Goal: Task Accomplishment & Management: Manage account settings

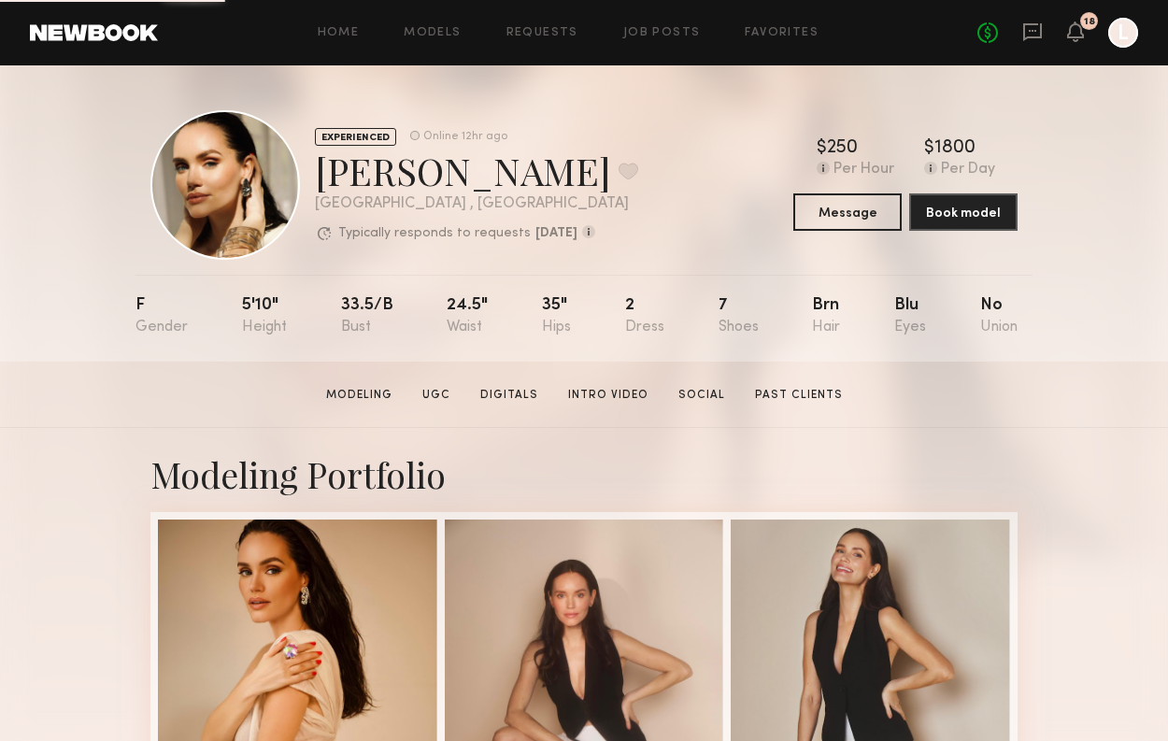
click at [1121, 44] on div at bounding box center [1123, 33] width 30 height 30
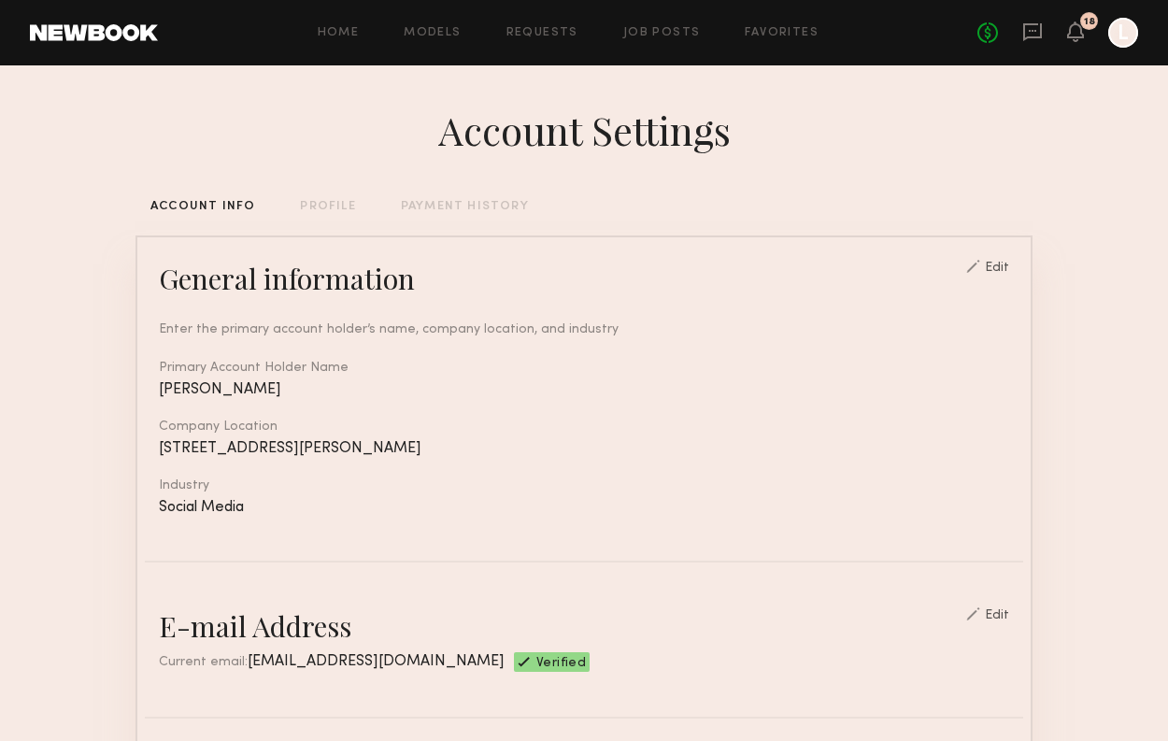
click at [446, 206] on div "PAYMENT HISTORY" at bounding box center [465, 207] width 128 height 12
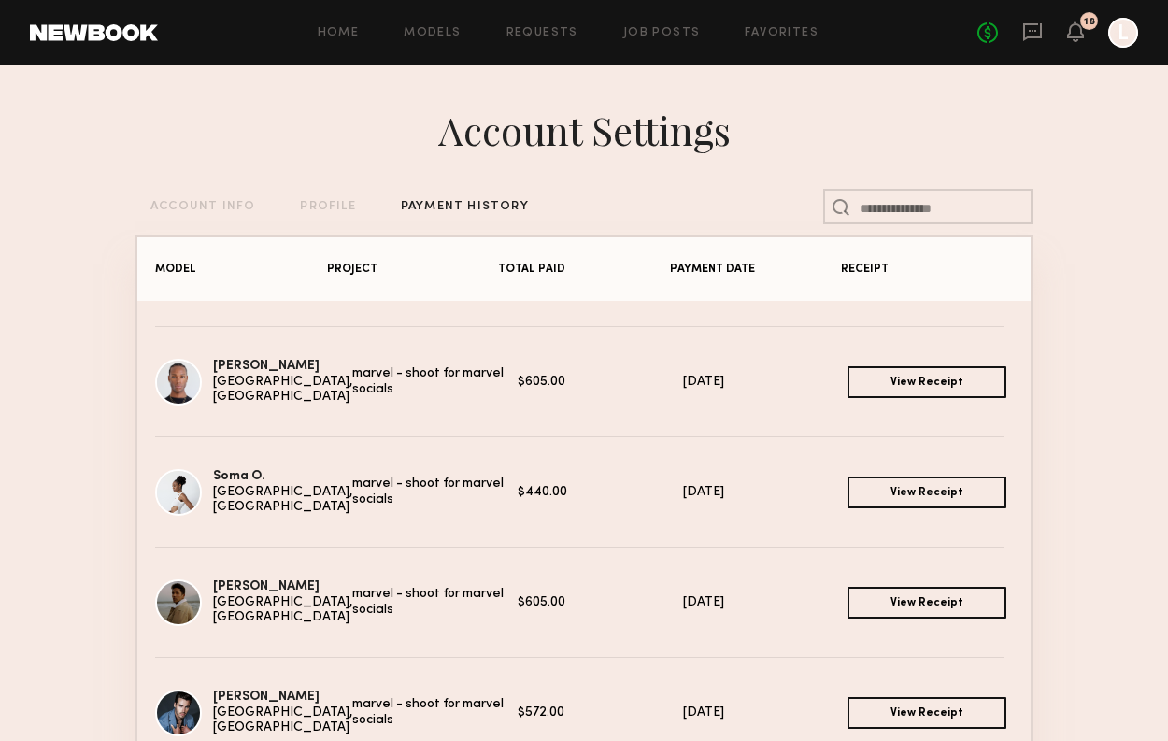
scroll to position [764, 0]
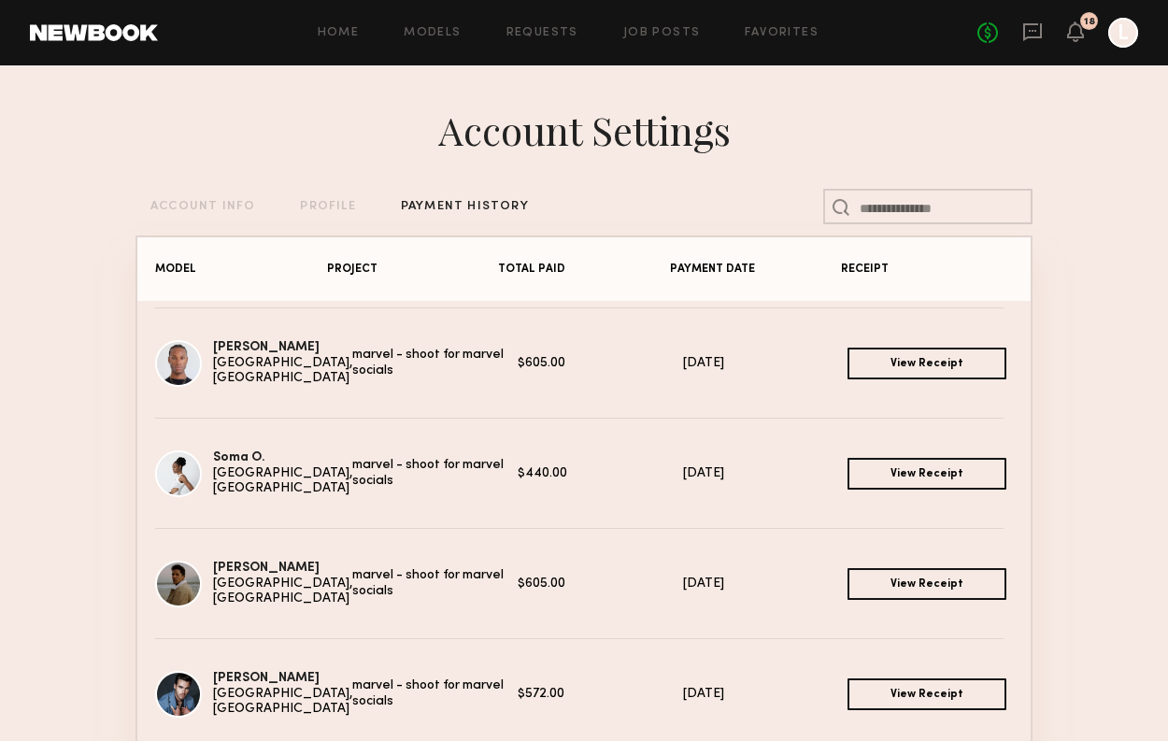
drag, startPoint x: 504, startPoint y: 474, endPoint x: 551, endPoint y: 474, distance: 46.7
click at [551, 474] on div "$440.00" at bounding box center [600, 474] width 165 height 16
copy div "440.00"
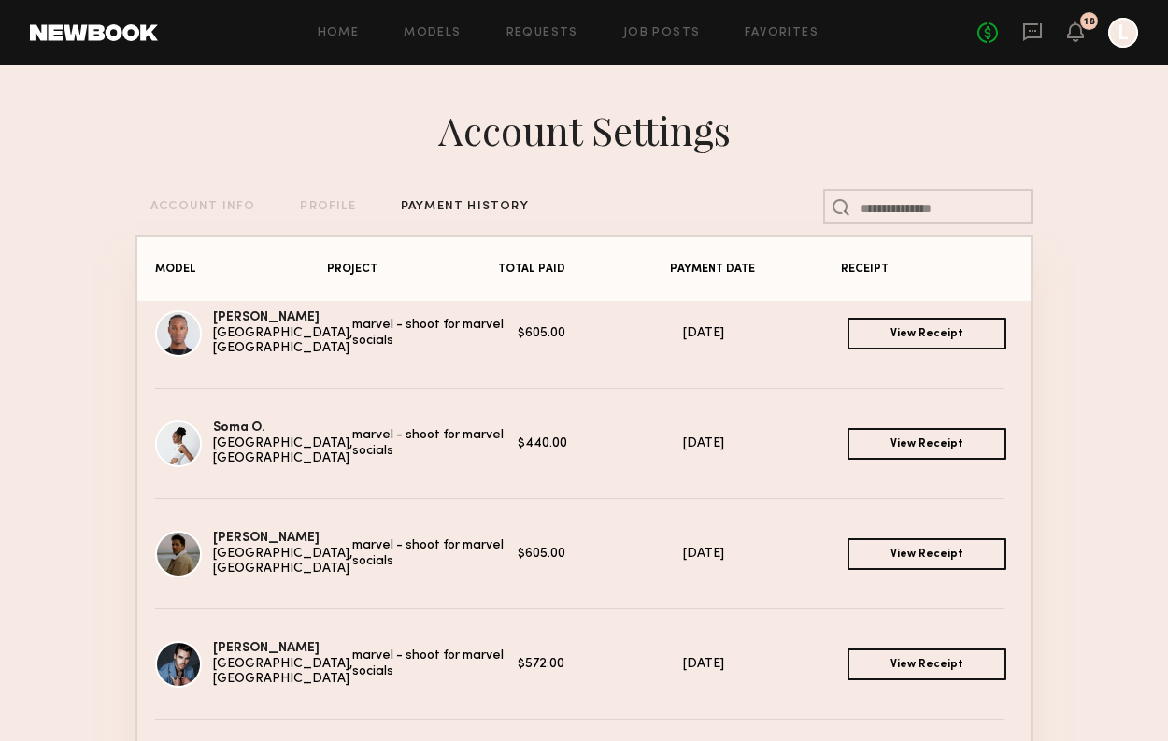
scroll to position [795, 0]
drag, startPoint x: 505, startPoint y: 549, endPoint x: 553, endPoint y: 549, distance: 47.6
click at [553, 549] on div "$605.00" at bounding box center [600, 554] width 165 height 16
copy div "605.00"
drag, startPoint x: 503, startPoint y: 661, endPoint x: 546, endPoint y: 661, distance: 43.0
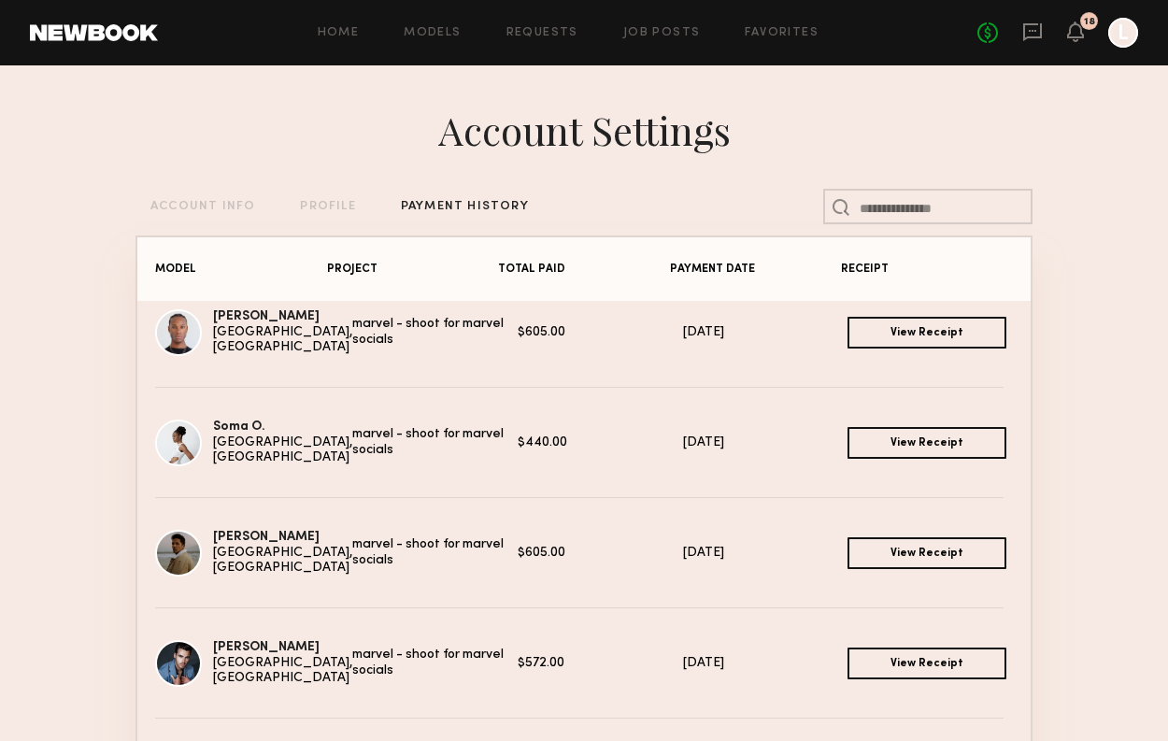
click at [546, 661] on div "$572.00" at bounding box center [600, 664] width 165 height 16
copy div "572.00"
